Goal: Find specific page/section: Find specific page/section

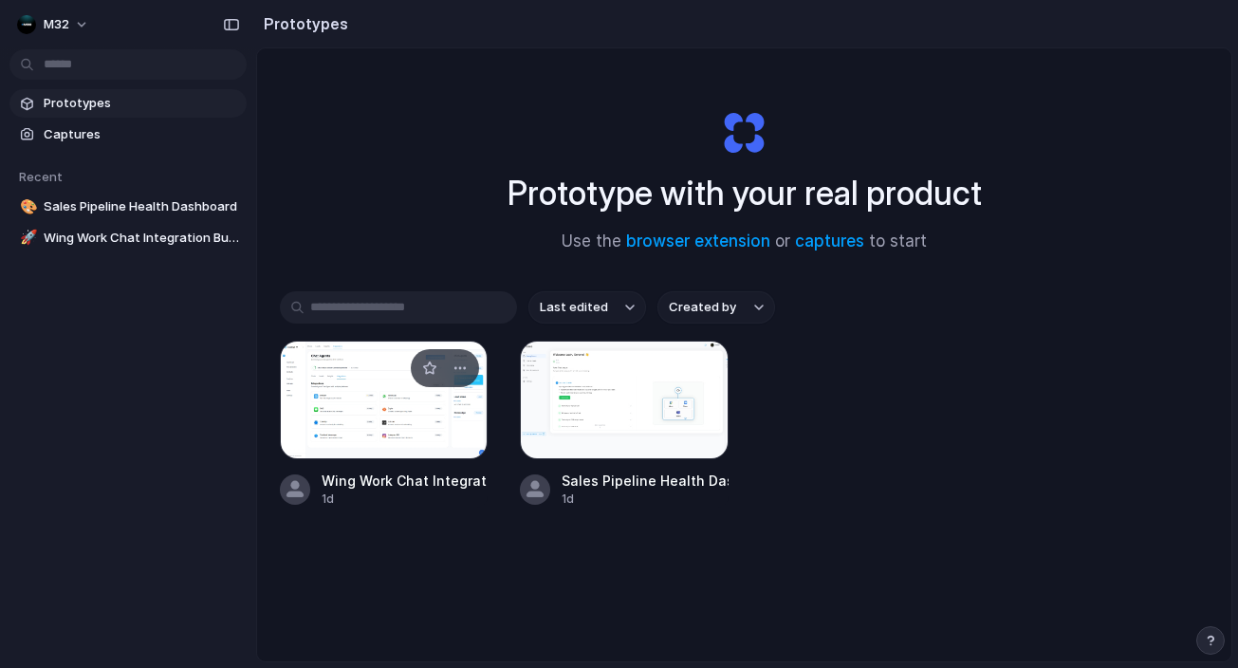
click at [373, 413] on div at bounding box center [384, 400] width 208 height 119
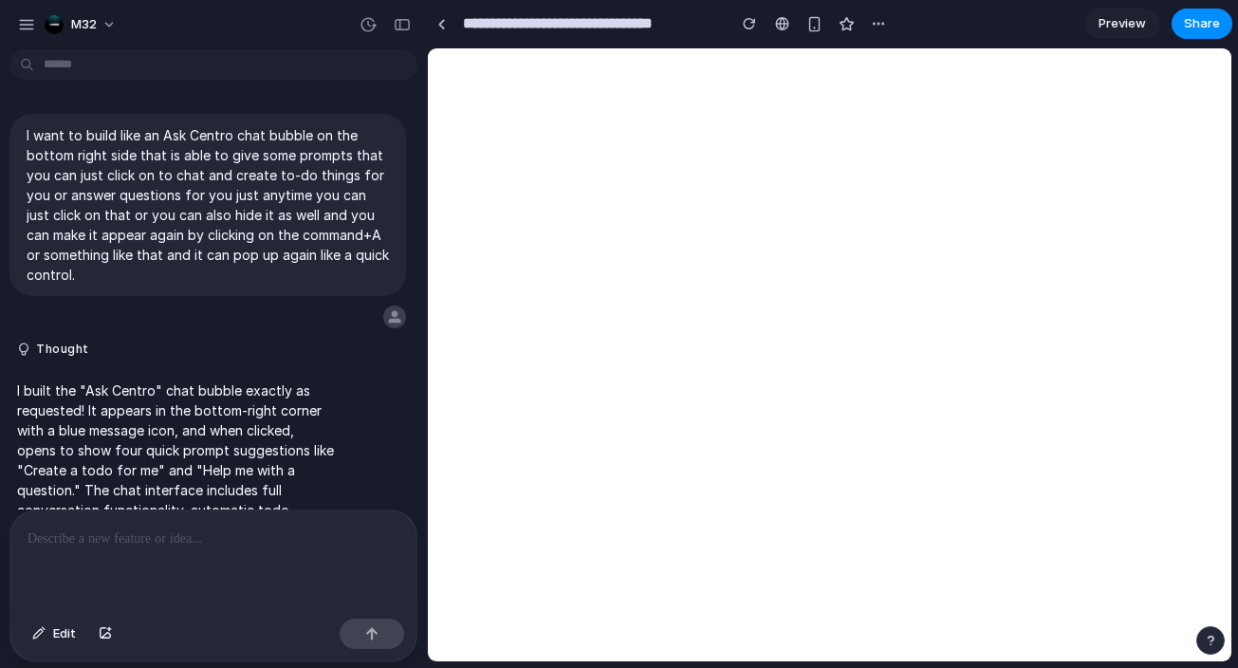
scroll to position [1684, 0]
